Goal: Navigation & Orientation: Find specific page/section

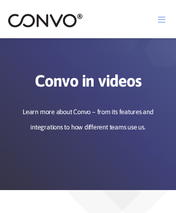
scroll to position [1039, 0]
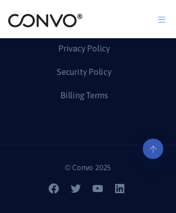
scroll to position [4518, 0]
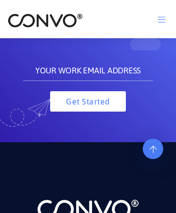
click at [153, 127] on icon at bounding box center [152, 122] width 7 height 8
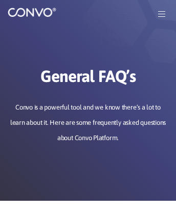
scroll to position [0, 0]
